Goal: Register for event/course

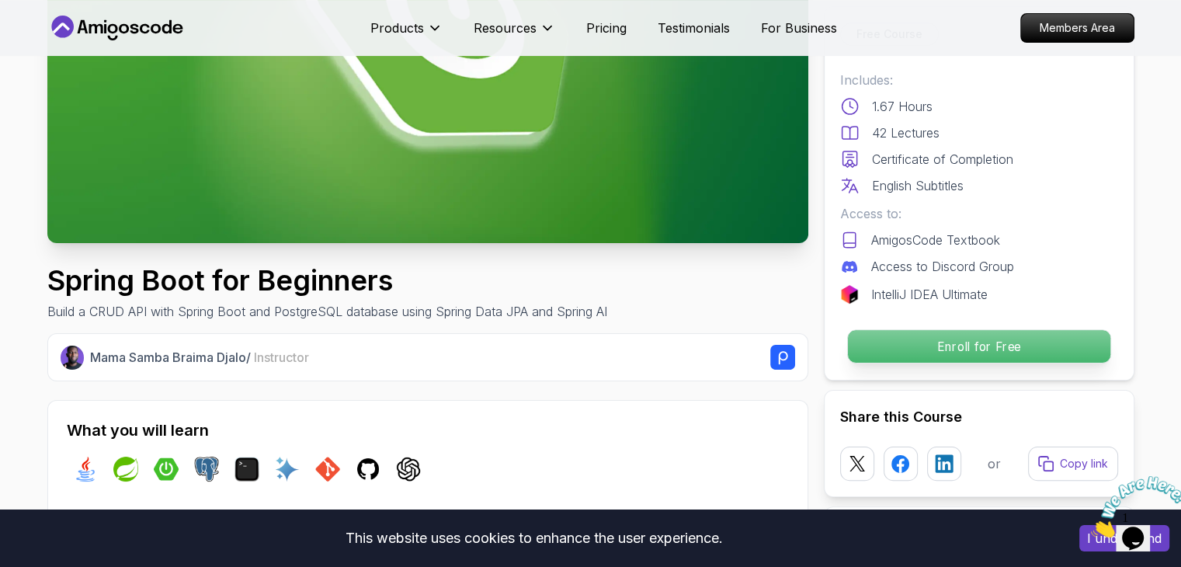
click at [1063, 337] on p "Enroll for Free" at bounding box center [978, 346] width 262 height 33
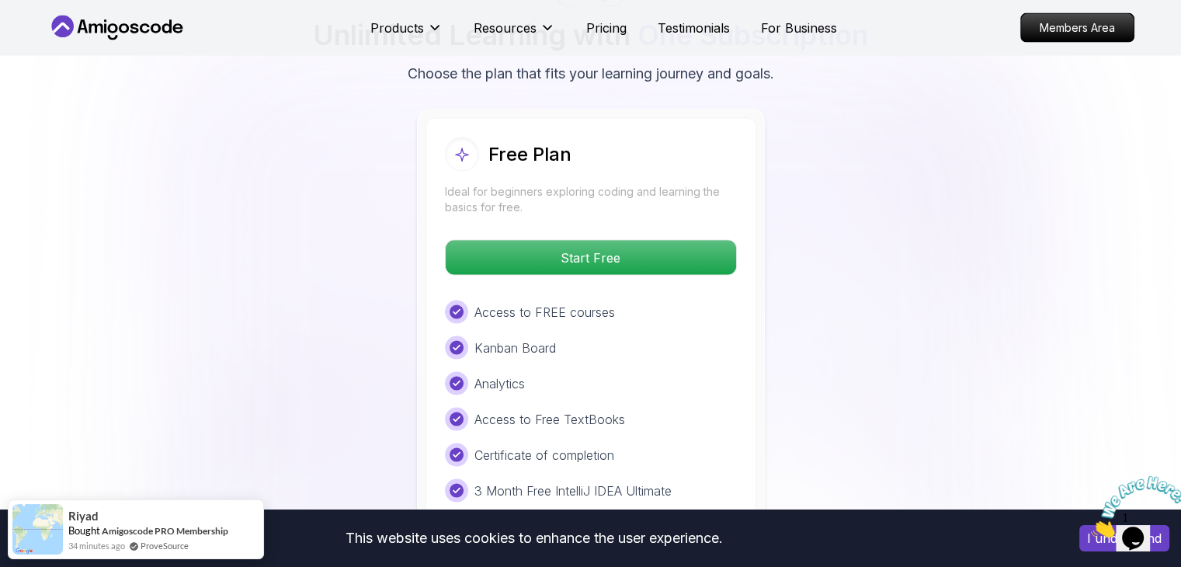
scroll to position [3312, 0]
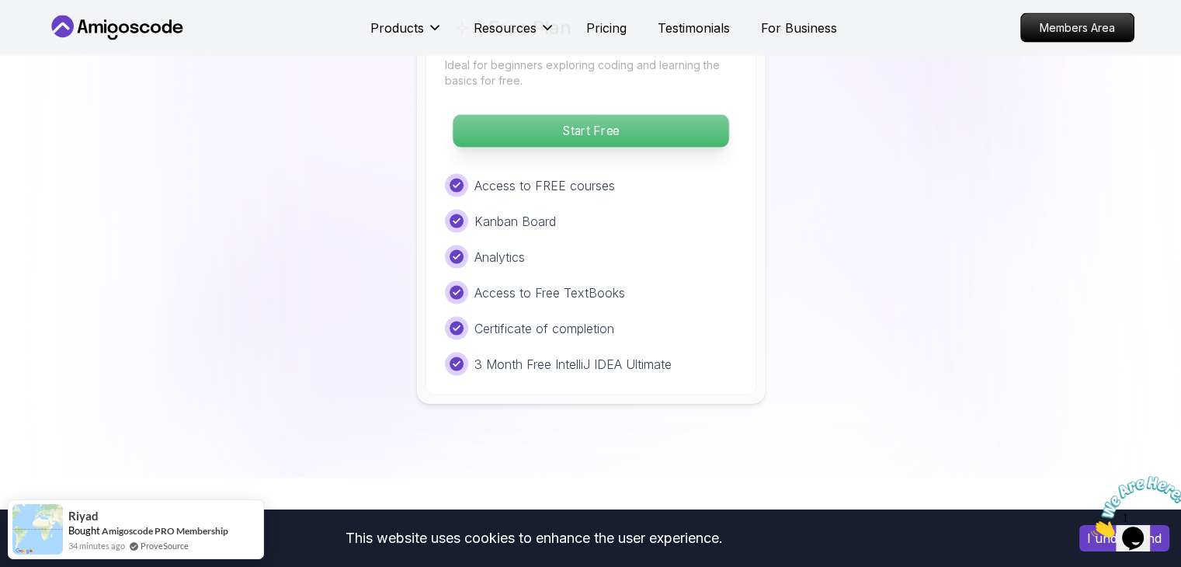
click at [660, 115] on p "Start Free" at bounding box center [591, 131] width 276 height 33
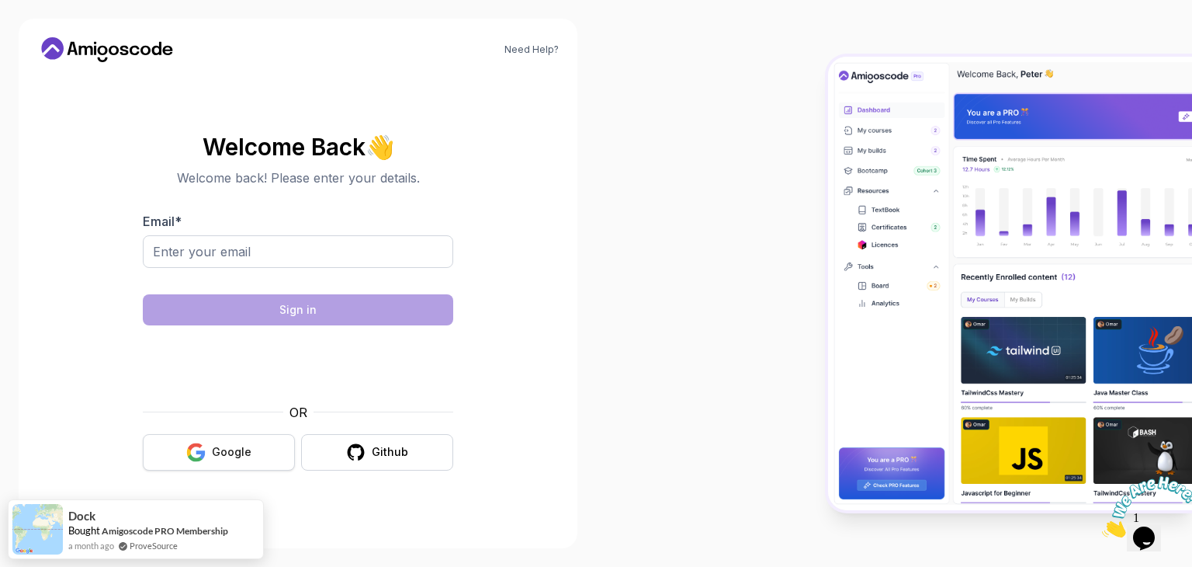
click at [248, 451] on div "Google" at bounding box center [232, 452] width 40 height 16
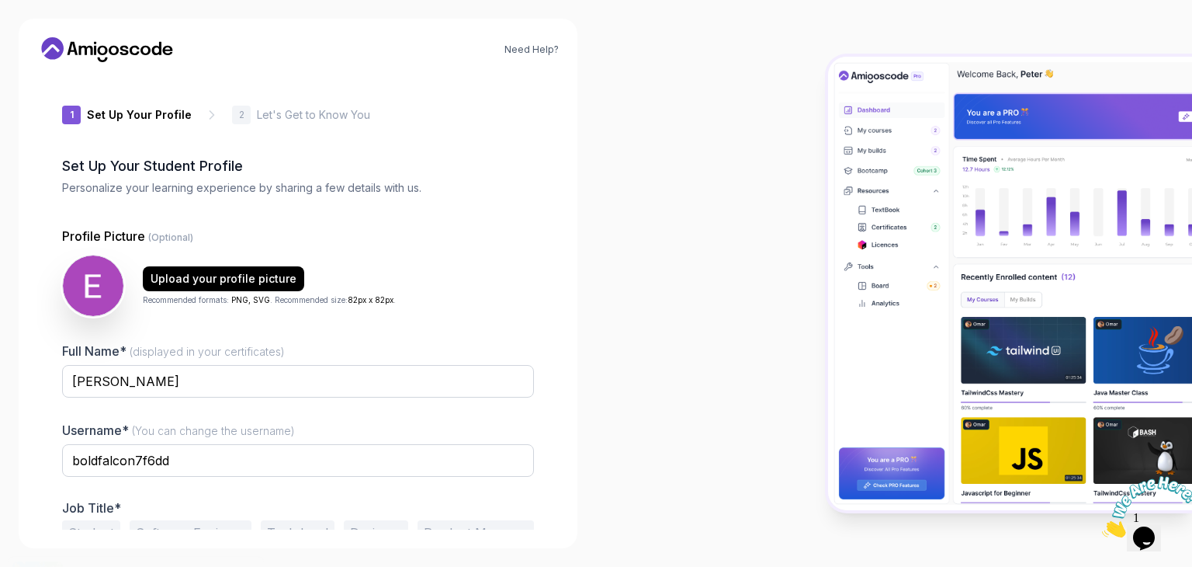
click at [716, 449] on div at bounding box center [894, 283] width 596 height 567
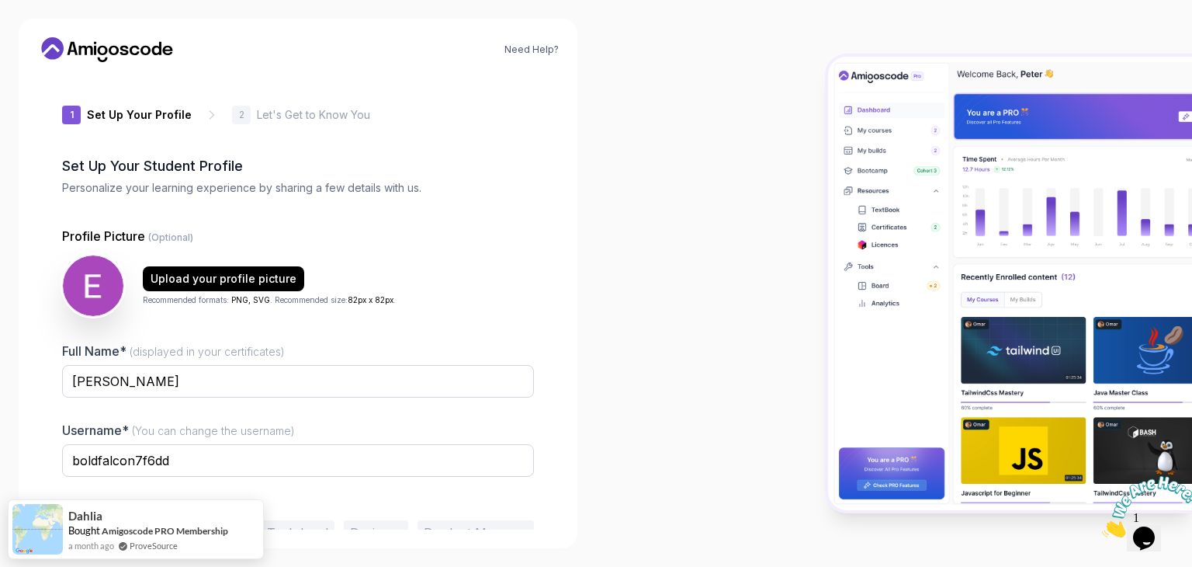
click at [439, 482] on div at bounding box center [298, 487] width 472 height 14
click at [459, 468] on input "boldfalcon7f6dd" at bounding box center [298, 460] width 472 height 33
click at [473, 35] on div "Need Help? 1 Set Up Your Profile 1 Set Up Your Profile 2 Let's Get to Know You …" at bounding box center [298, 283] width 559 height 529
click at [269, 469] on input "boldfalcon7f6dd" at bounding box center [298, 460] width 472 height 33
type input "b"
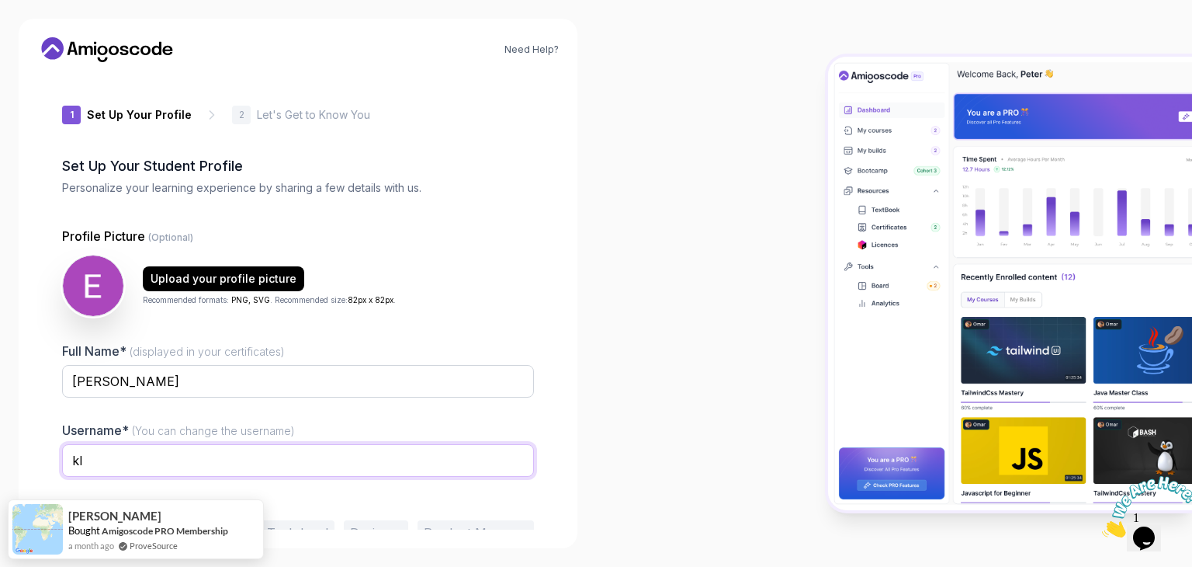
type input "k"
type input "fontele"
click at [519, 380] on input "[PERSON_NAME]" at bounding box center [298, 381] width 472 height 33
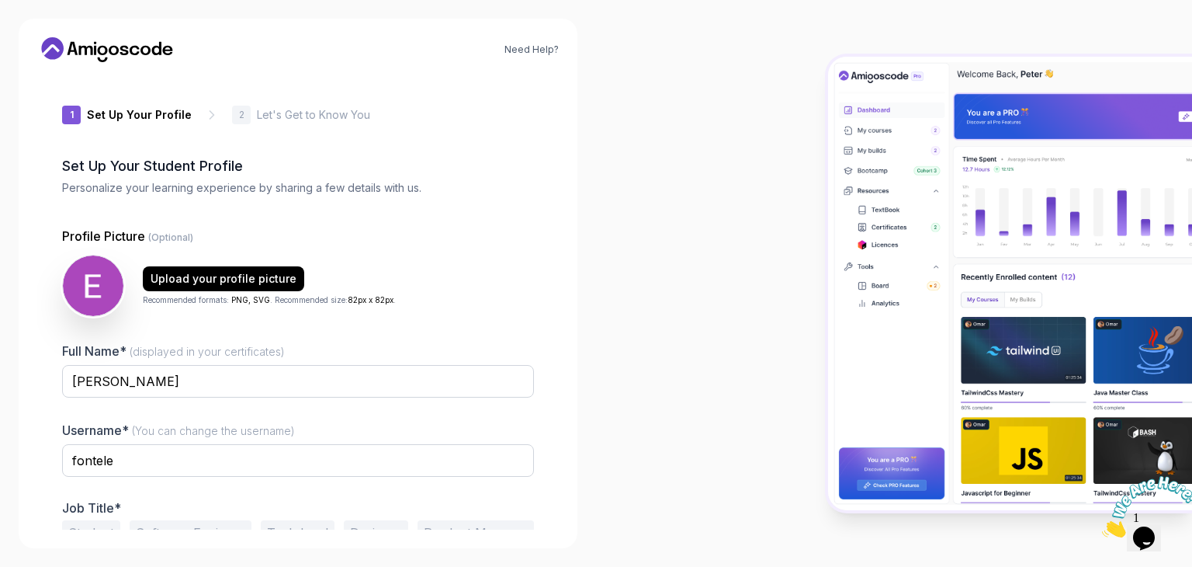
click at [140, 60] on icon at bounding box center [107, 49] width 140 height 25
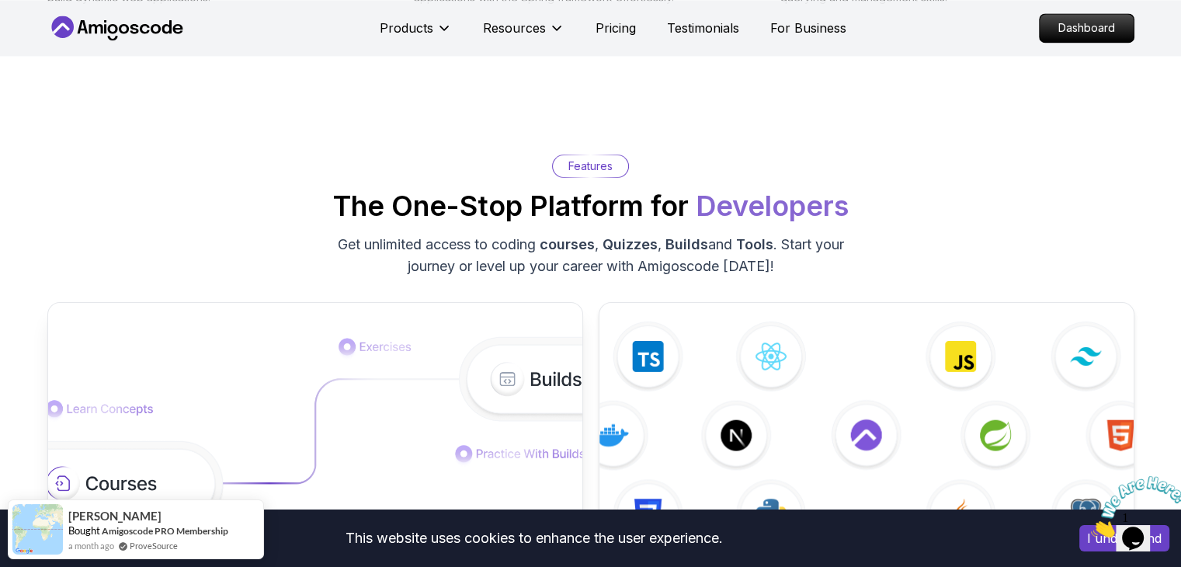
scroll to position [2427, 0]
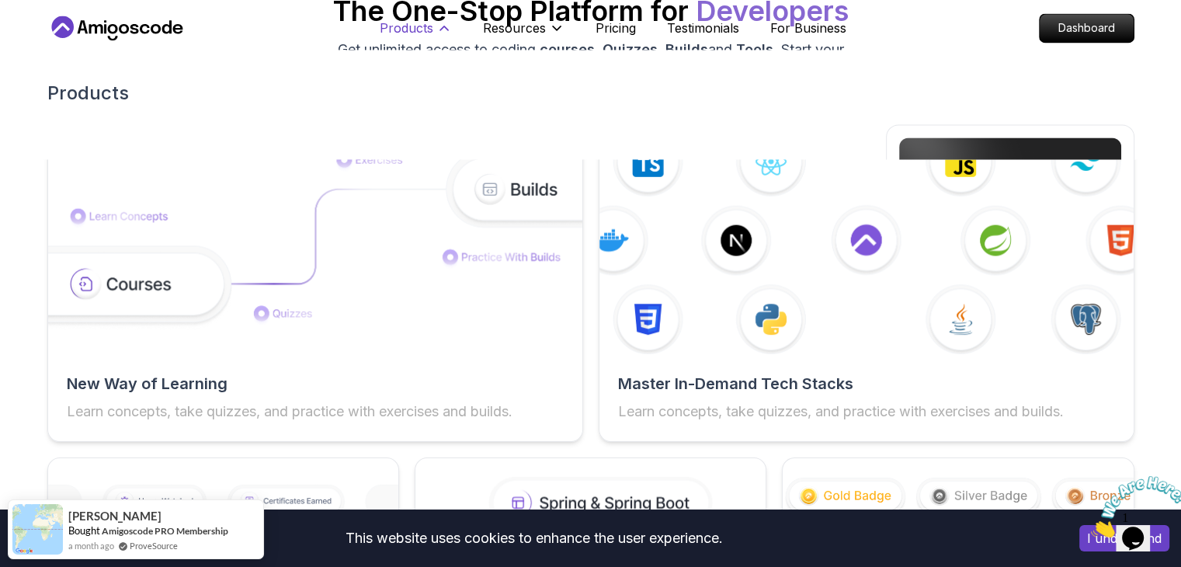
click at [419, 19] on p "Products" at bounding box center [407, 28] width 54 height 19
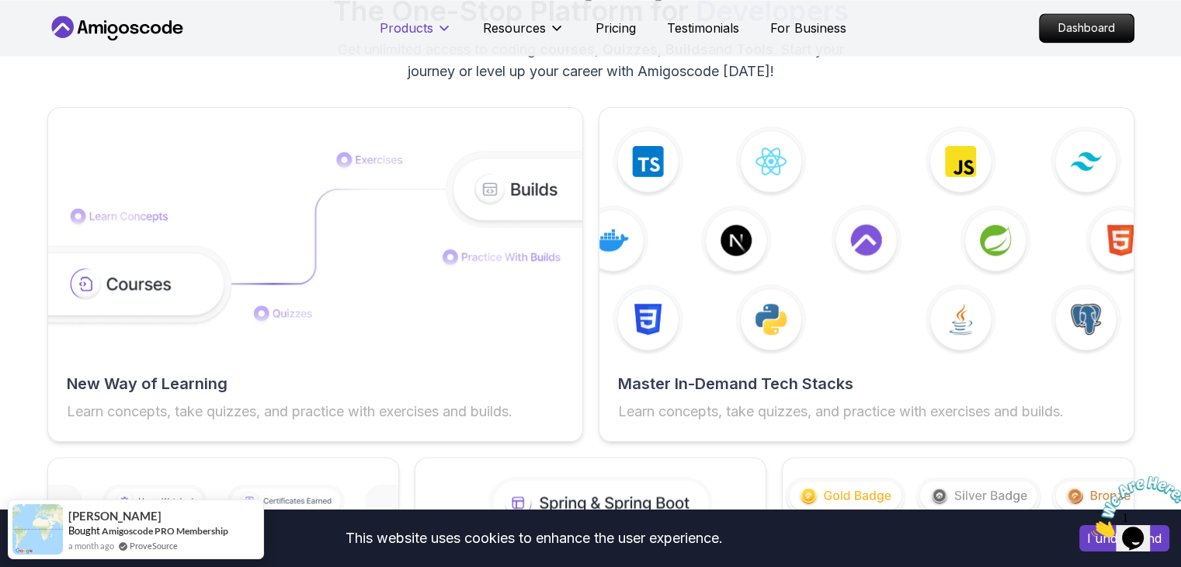
click at [425, 29] on p "Products" at bounding box center [407, 28] width 54 height 19
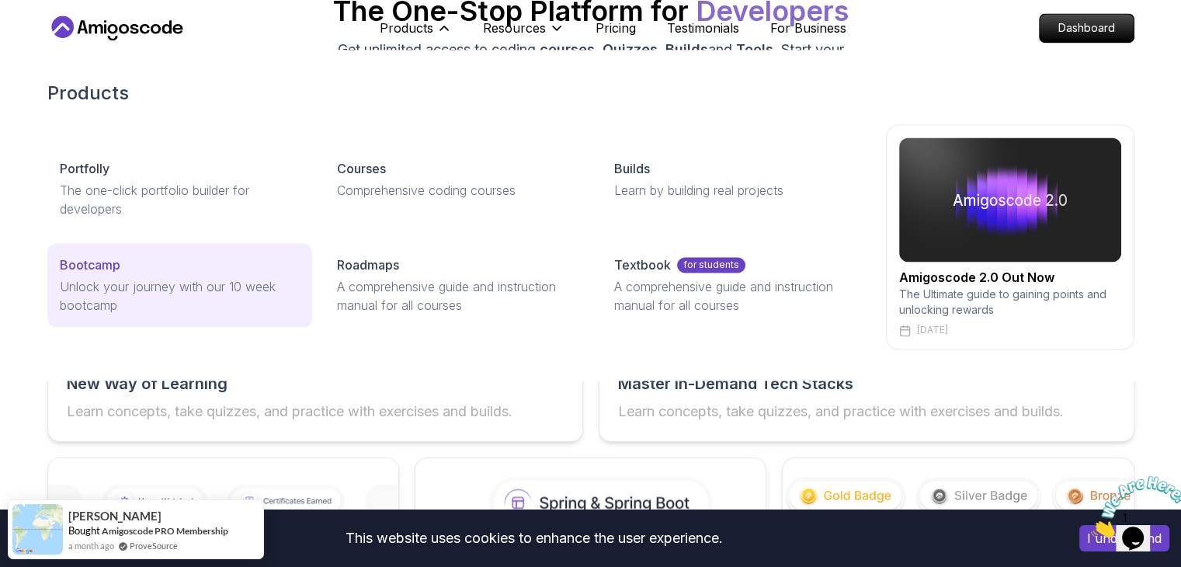
click at [200, 280] on p "Unlock your journey with our 10 week bootcamp" at bounding box center [180, 295] width 240 height 37
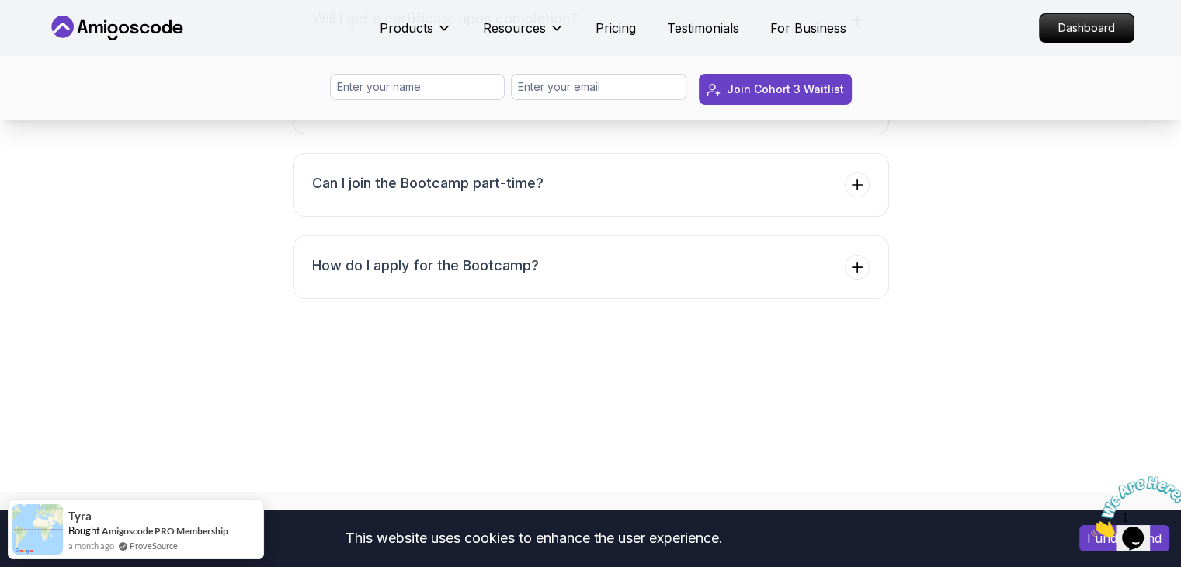
scroll to position [6395, 0]
